Goal: Task Accomplishment & Management: Manage account settings

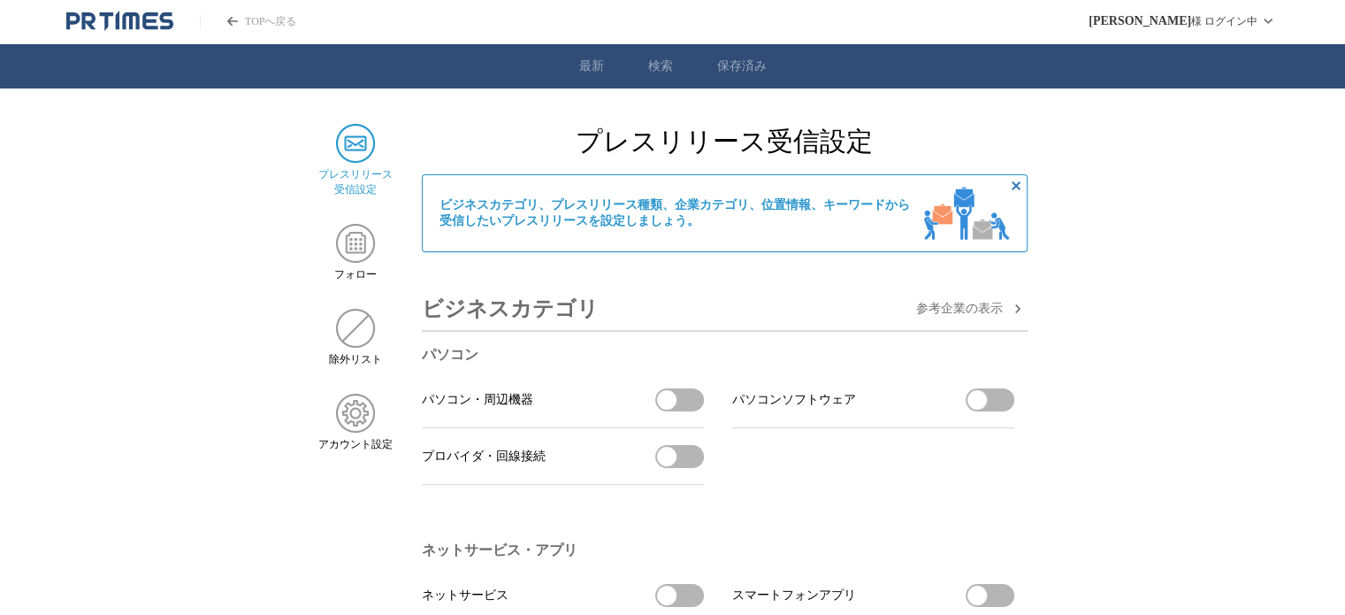
click at [348, 149] on img at bounding box center [355, 143] width 39 height 39
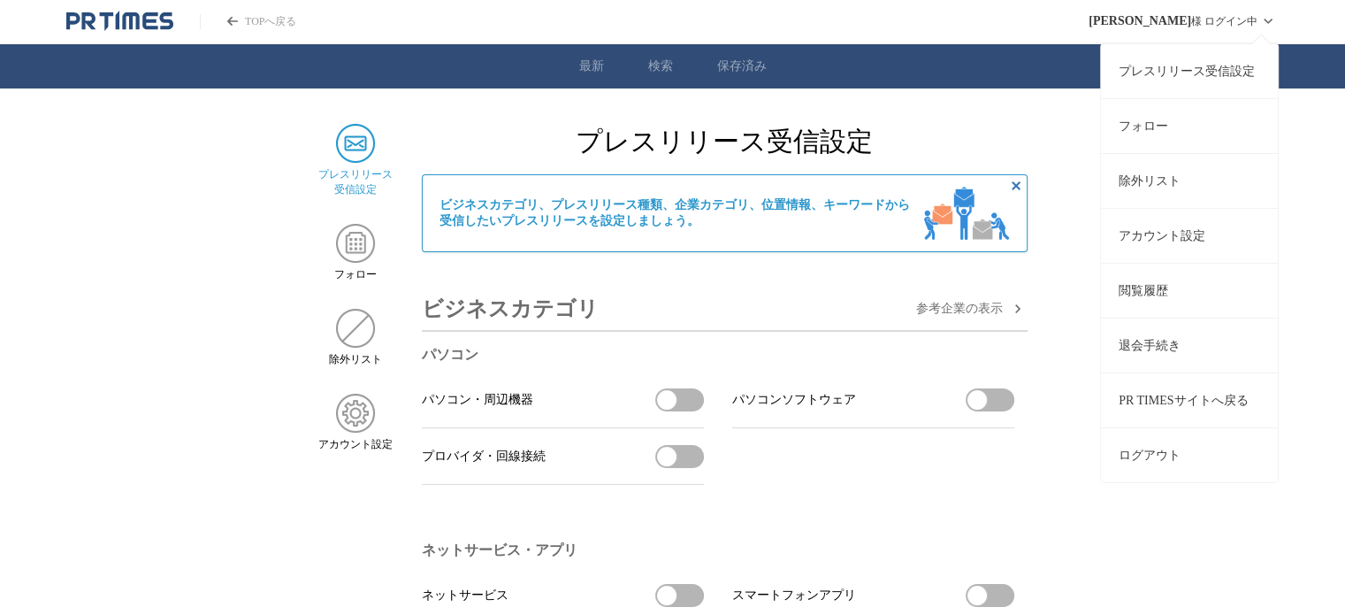
click at [1264, 21] on icon at bounding box center [1268, 21] width 21 height 21
click at [1182, 195] on link "除外リスト" at bounding box center [1189, 180] width 177 height 55
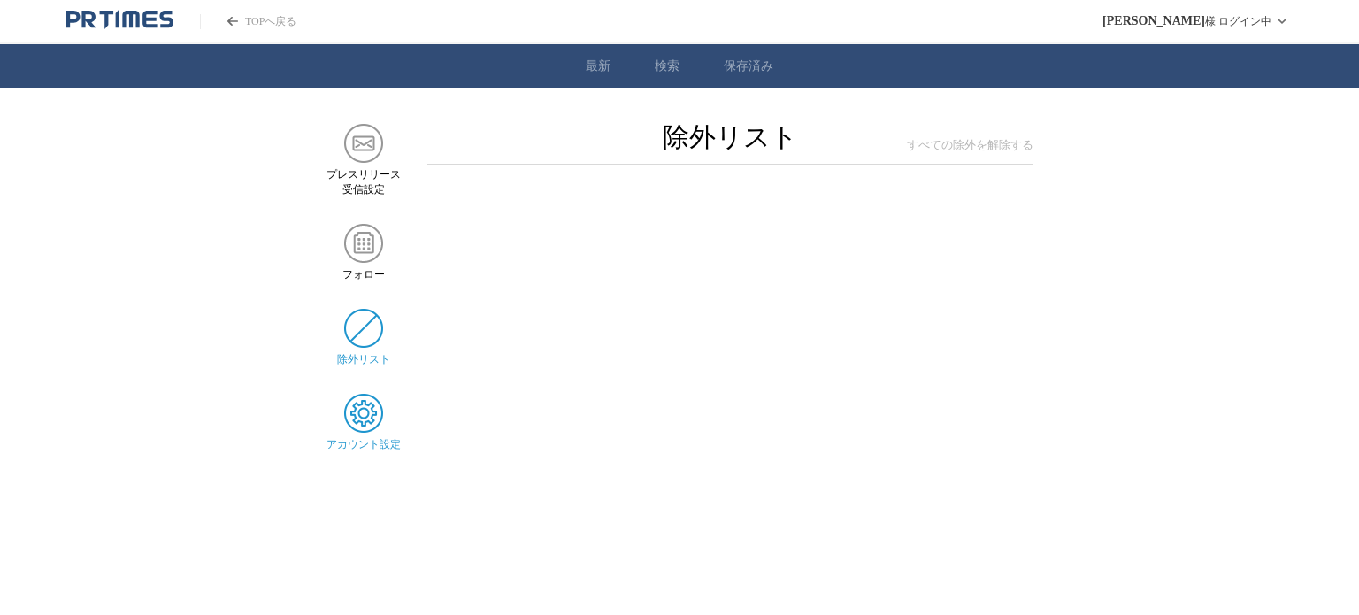
click at [358, 417] on img at bounding box center [363, 413] width 39 height 39
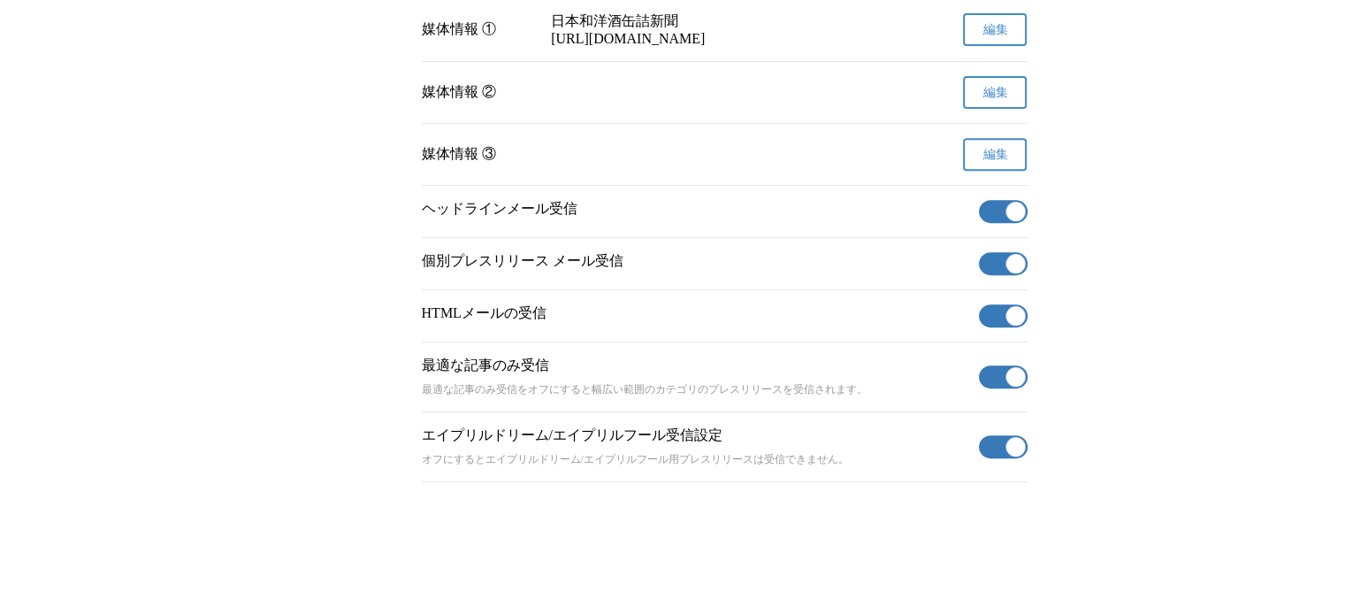
scroll to position [761, 0]
click at [1008, 208] on span "button" at bounding box center [1015, 211] width 19 height 19
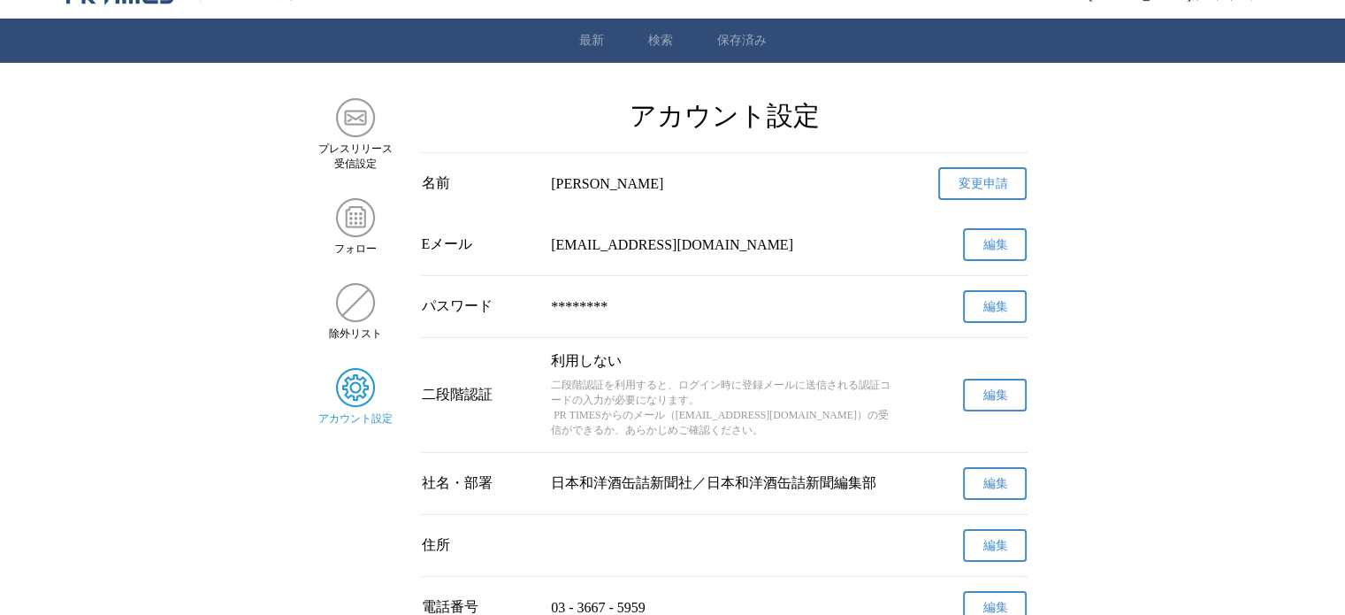
scroll to position [0, 0]
